Goal: Task Accomplishment & Management: Manage account settings

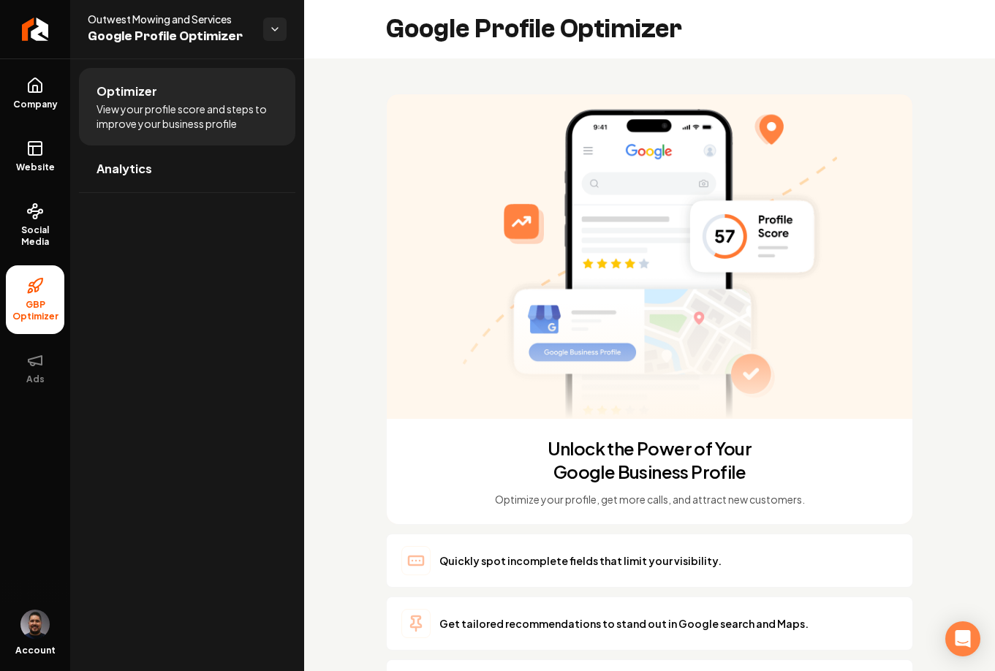
click at [29, 153] on rect at bounding box center [35, 148] width 13 height 13
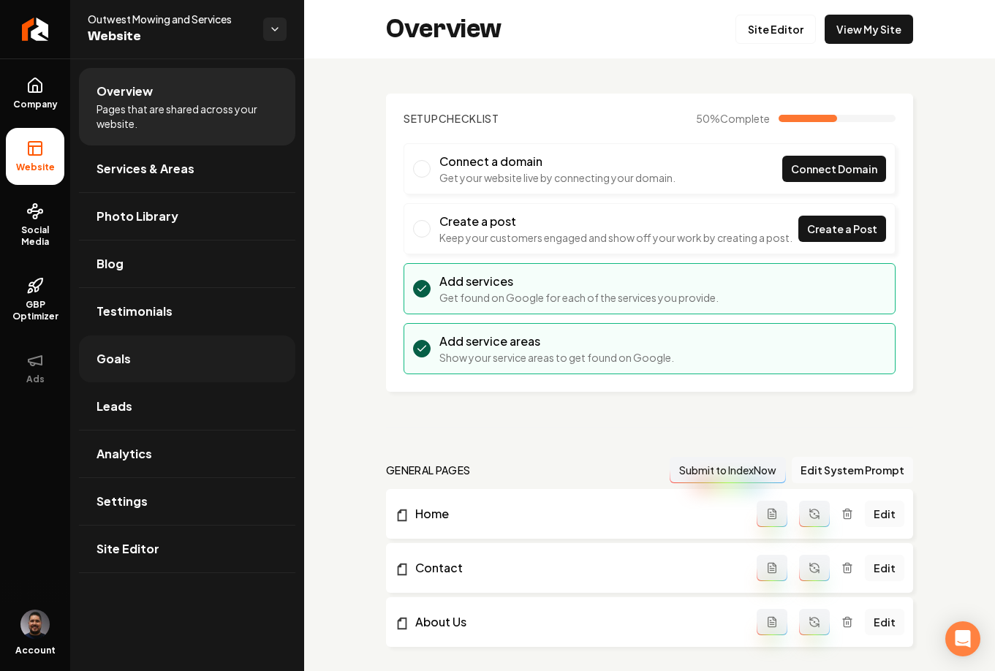
click at [159, 371] on link "Goals" at bounding box center [187, 359] width 216 height 47
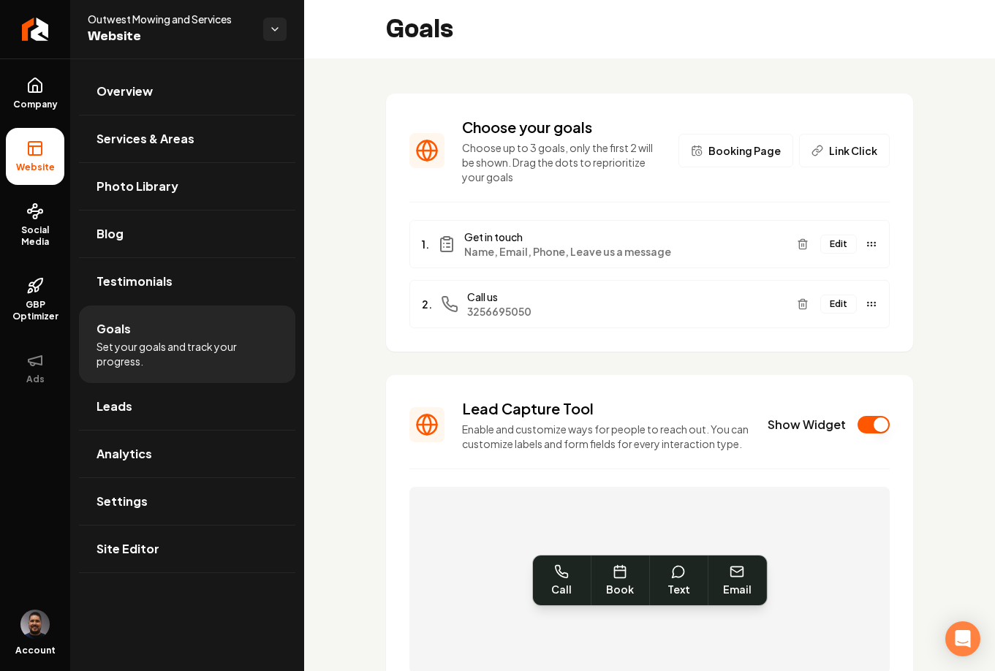
click at [719, 154] on span "Booking Page" at bounding box center [744, 150] width 72 height 15
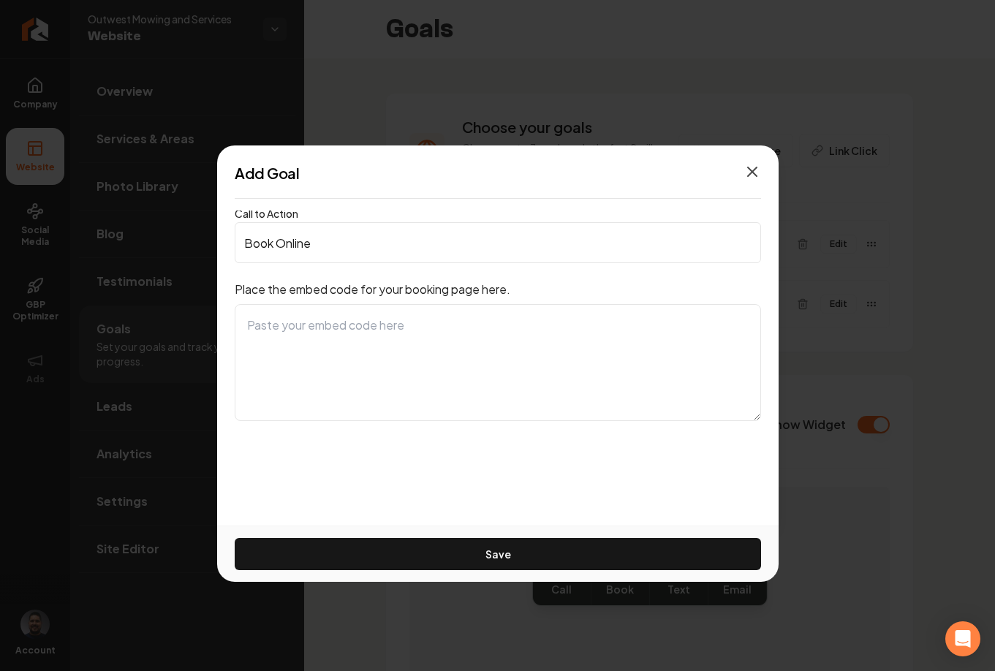
click at [752, 173] on icon "button" at bounding box center [752, 172] width 18 height 18
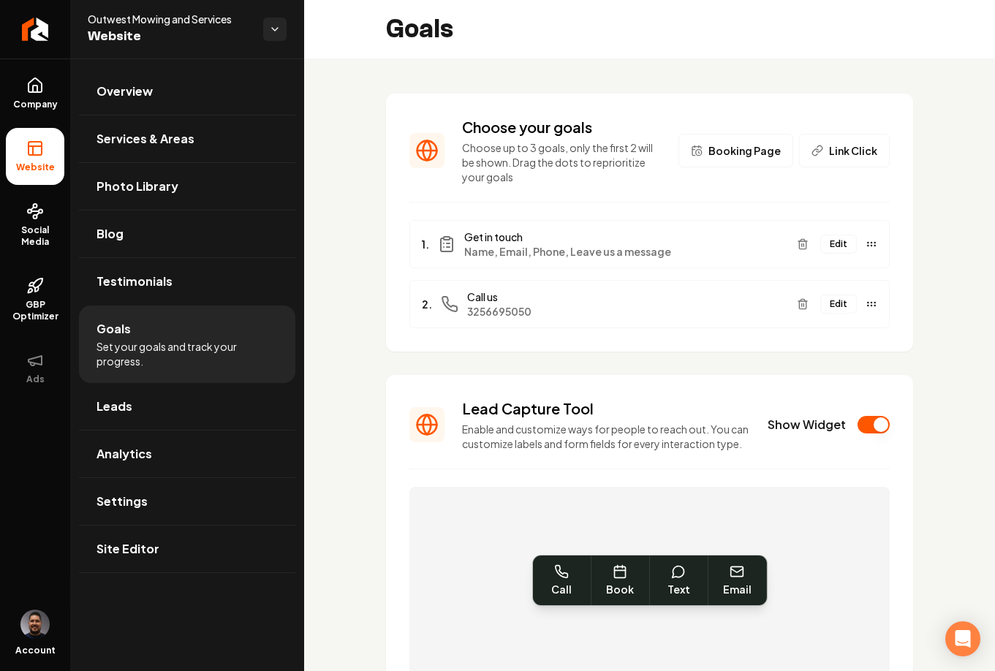
click at [719, 156] on span "Booking Page" at bounding box center [744, 150] width 72 height 15
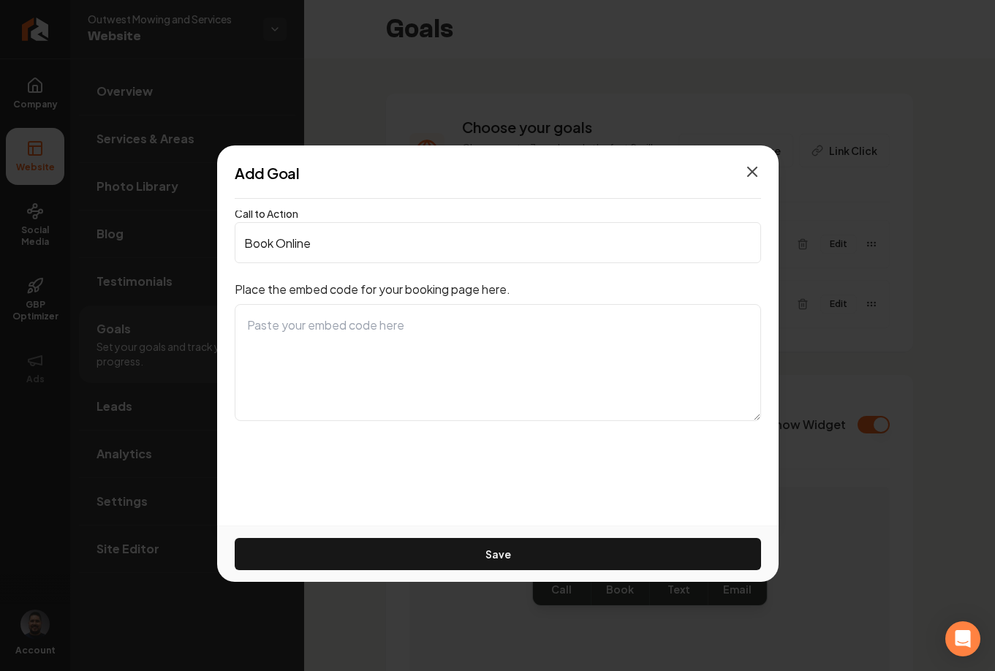
click at [751, 170] on icon "button" at bounding box center [752, 171] width 9 height 9
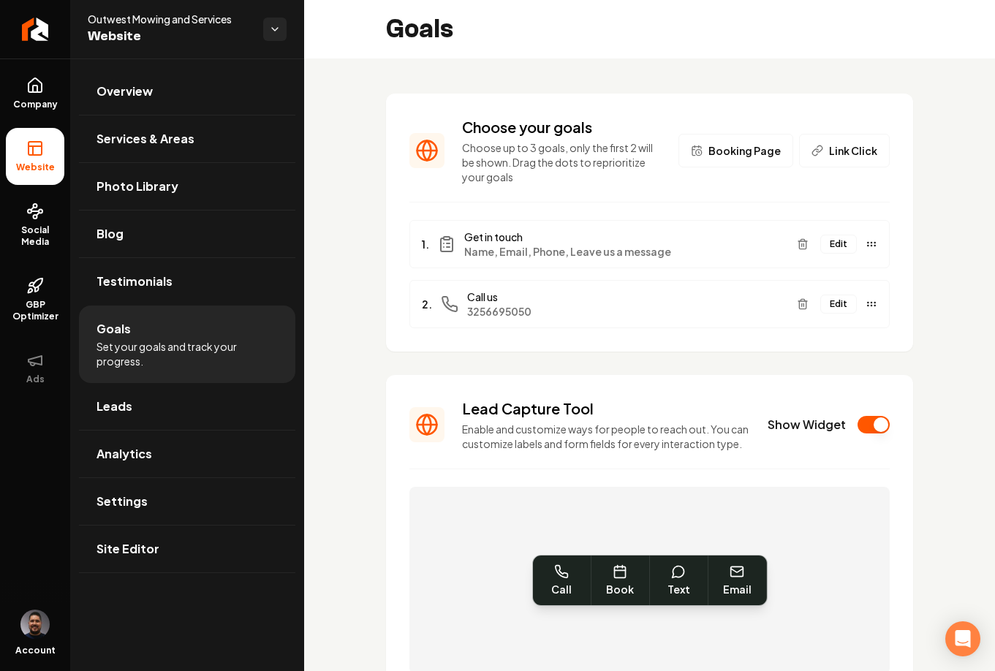
click at [704, 88] on div "Choose your goals Choose up to 3 goals, only the first 2 will be shown. Drag th…" at bounding box center [649, 512] width 691 height 908
click at [708, 156] on span "Booking Page" at bounding box center [744, 150] width 72 height 15
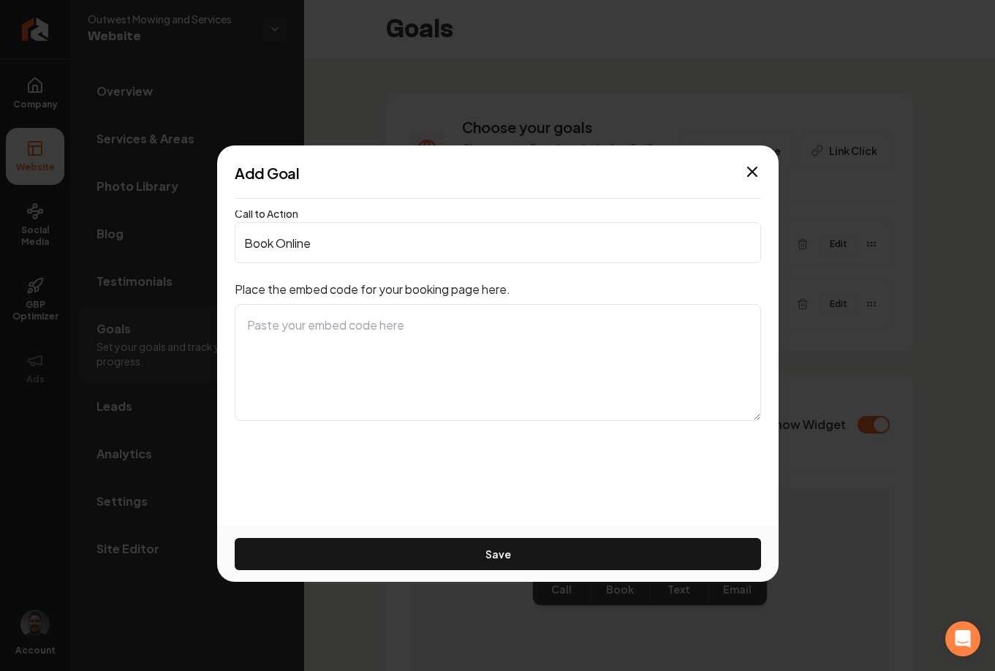
click at [752, 173] on icon "button" at bounding box center [752, 172] width 18 height 18
